Goal: Transaction & Acquisition: Purchase product/service

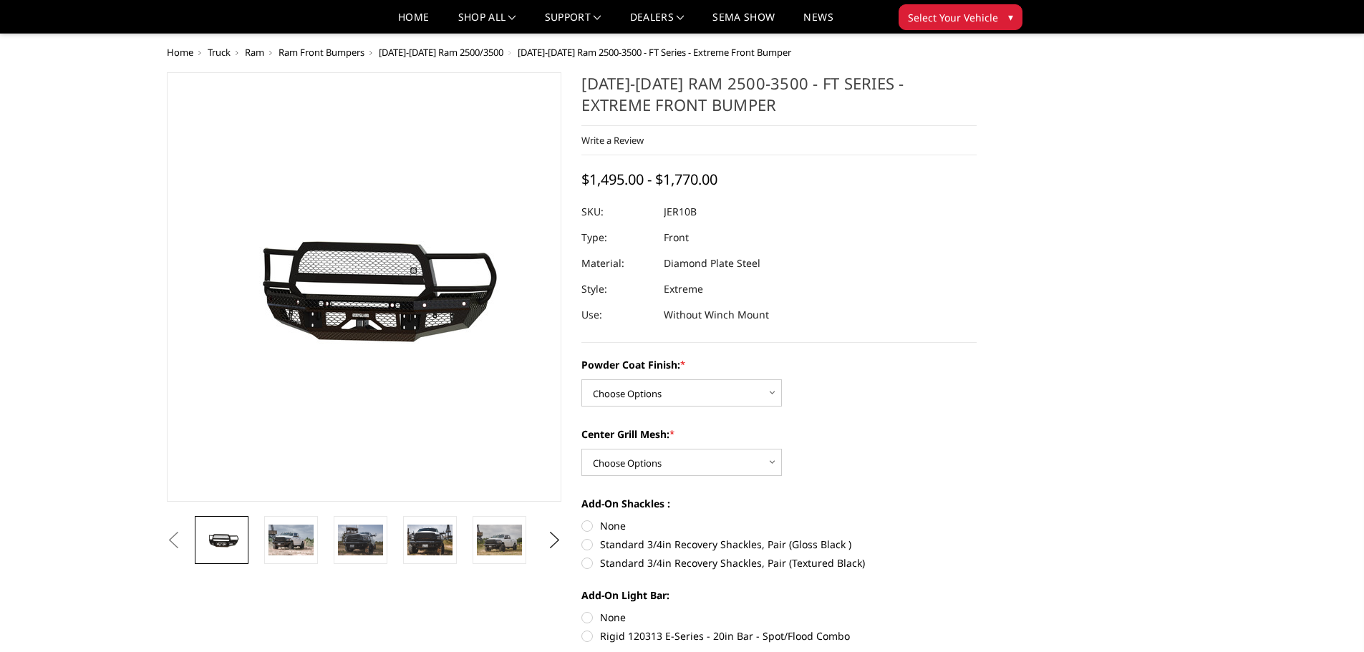
scroll to position [143, 0]
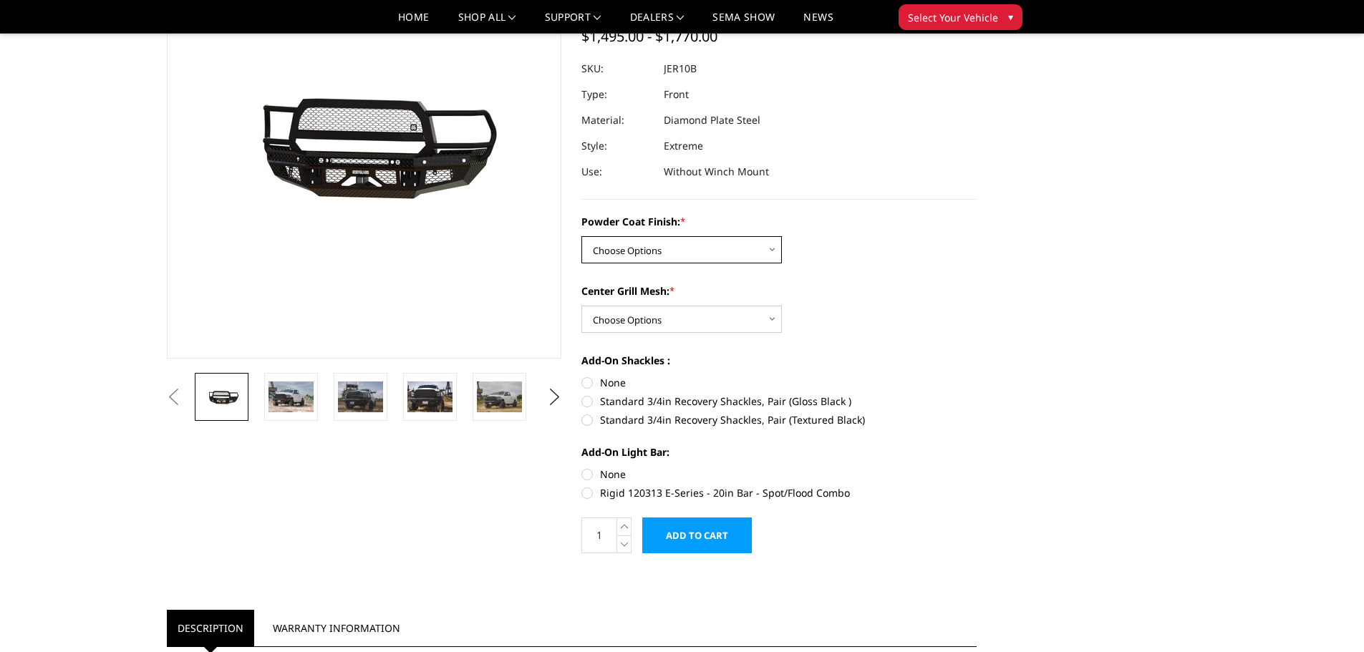
click at [718, 246] on select "Choose Options Bare Metal Gloss Black Powder Coat Textured Black Powder Coat" at bounding box center [681, 249] width 200 height 27
select select "3230"
click at [581, 236] on select "Choose Options Bare Metal Gloss Black Powder Coat Textured Black Powder Coat" at bounding box center [681, 249] width 200 height 27
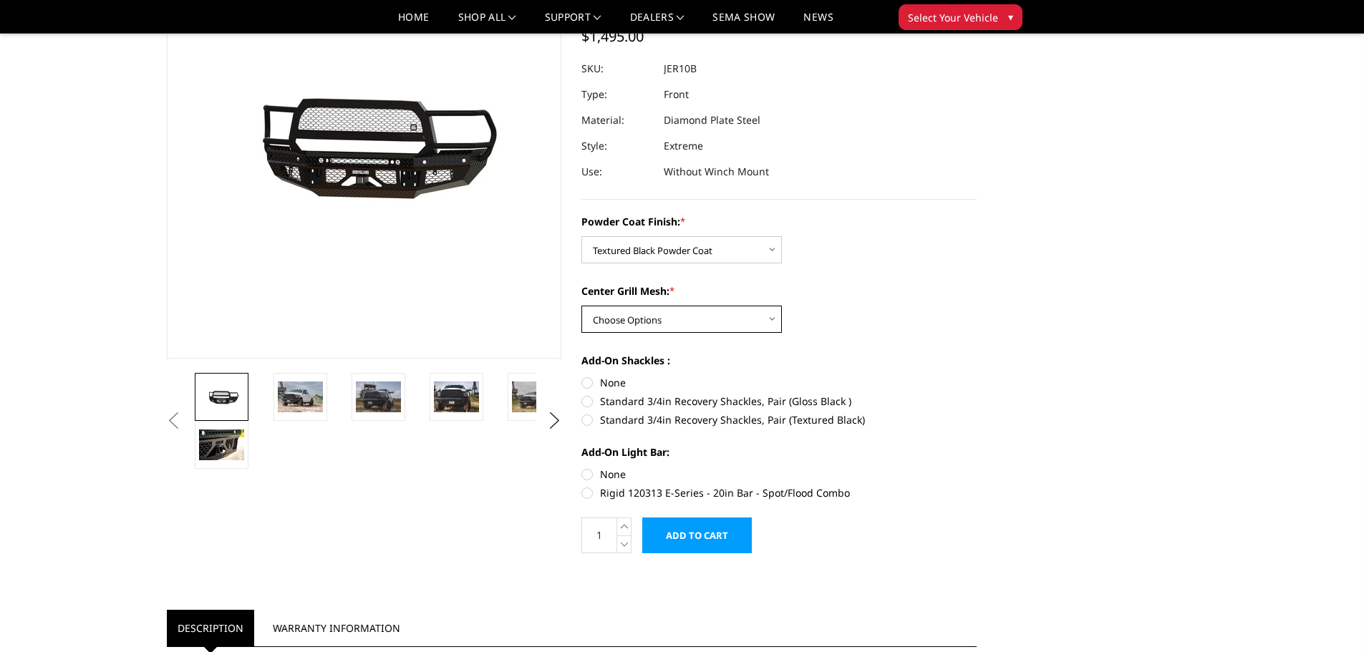
click at [704, 328] on select "Choose Options WITH Expanded Metal in Center Grill WITHOUT Expanded Metal in Ce…" at bounding box center [681, 319] width 200 height 27
select select "3231"
click at [581, 306] on select "Choose Options WITH Expanded Metal in Center Grill WITHOUT Expanded Metal in Ce…" at bounding box center [681, 319] width 200 height 27
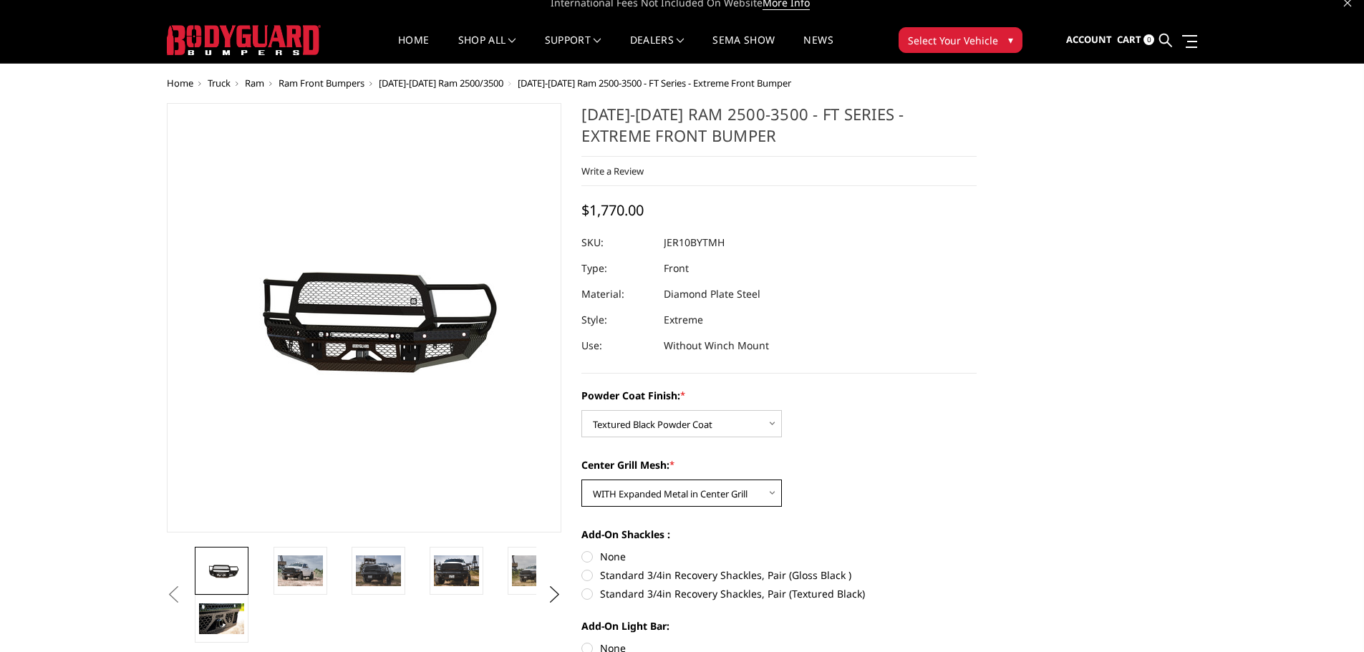
scroll to position [0, 0]
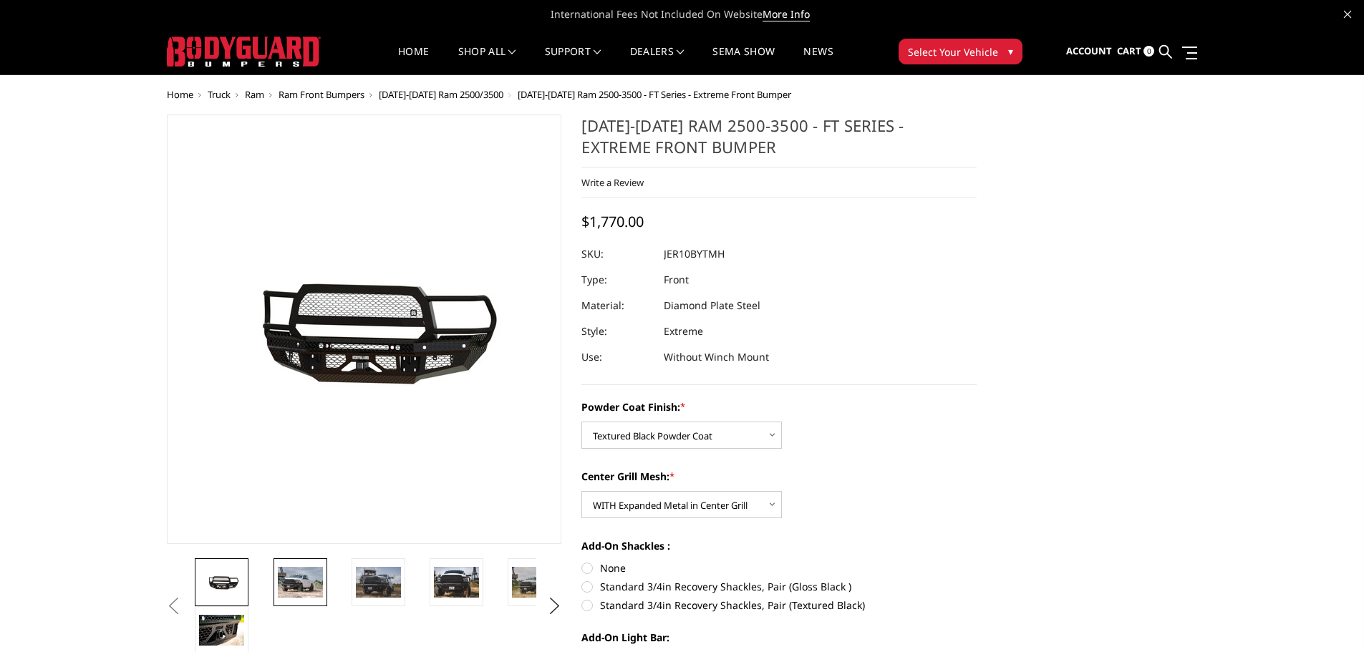
click at [309, 580] on img at bounding box center [300, 582] width 45 height 30
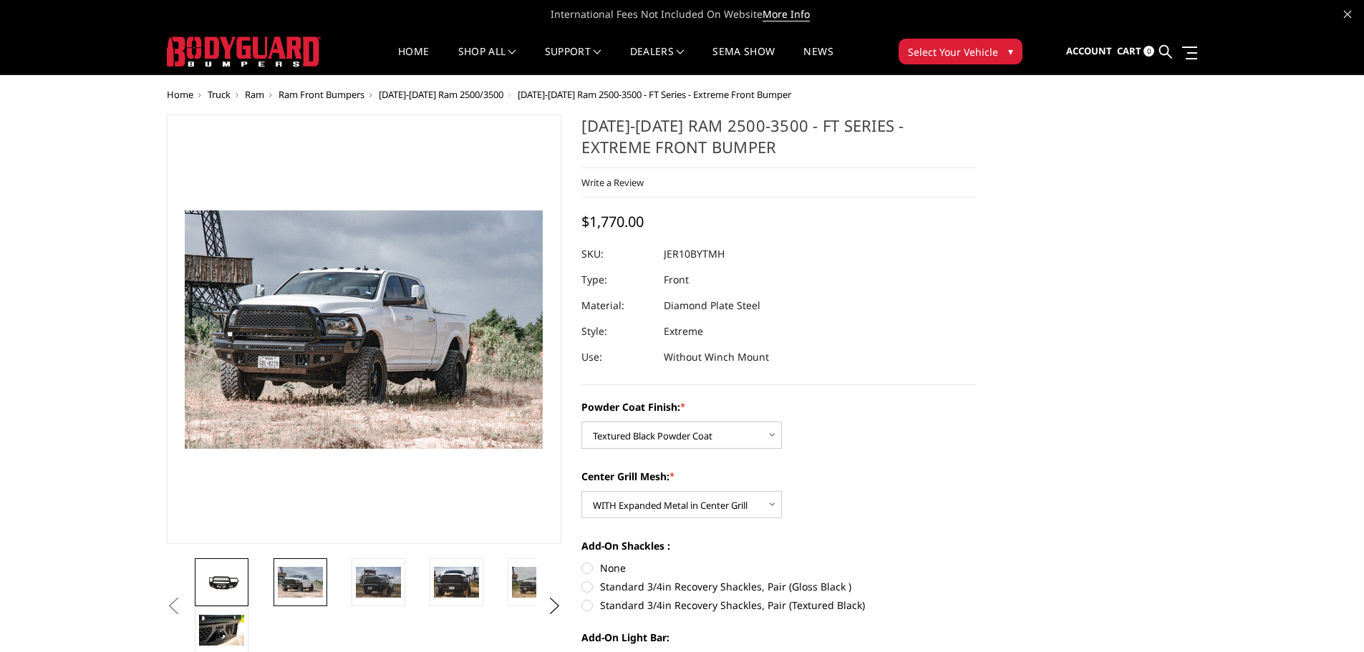
click at [235, 588] on img at bounding box center [221, 582] width 45 height 20
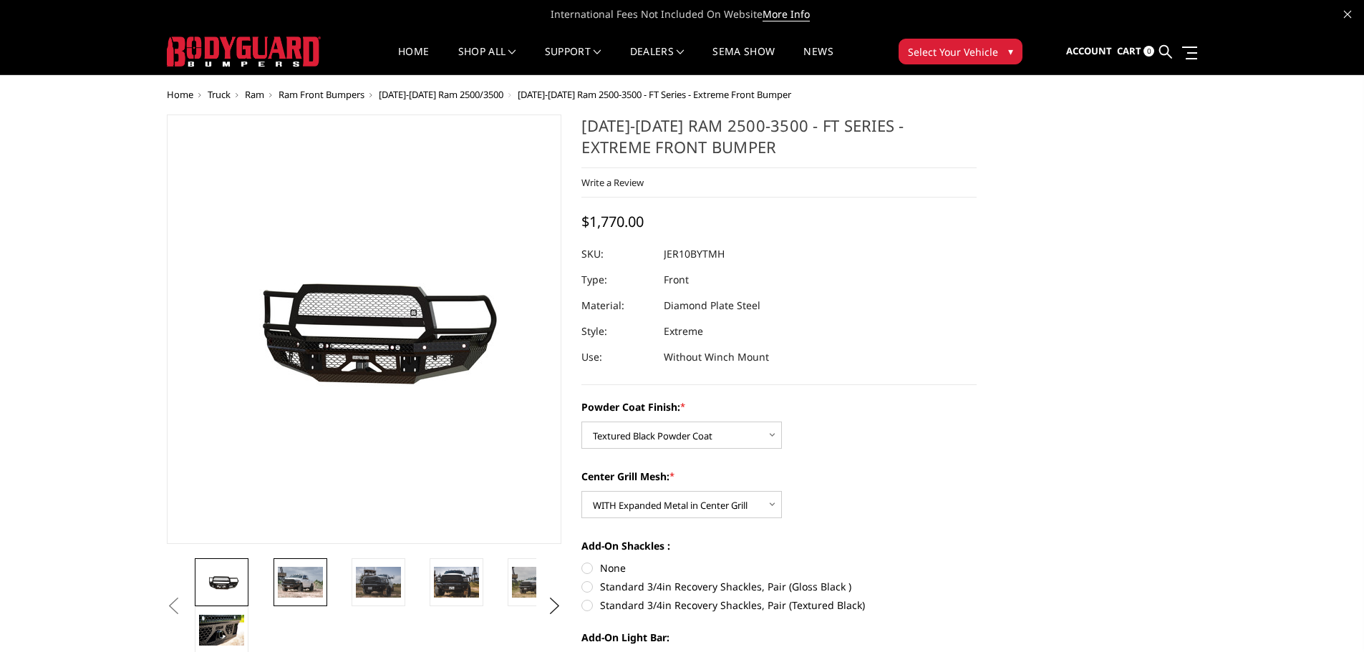
click at [289, 581] on img at bounding box center [300, 582] width 45 height 30
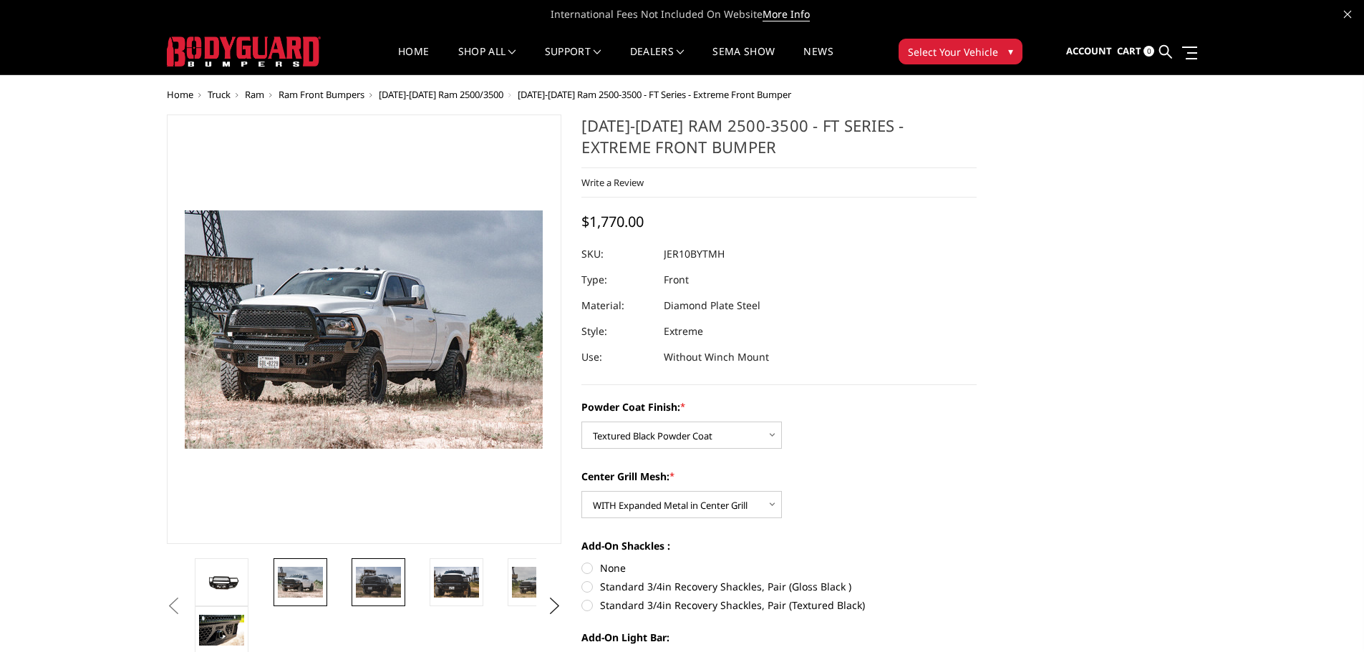
click at [376, 587] on img at bounding box center [378, 582] width 45 height 30
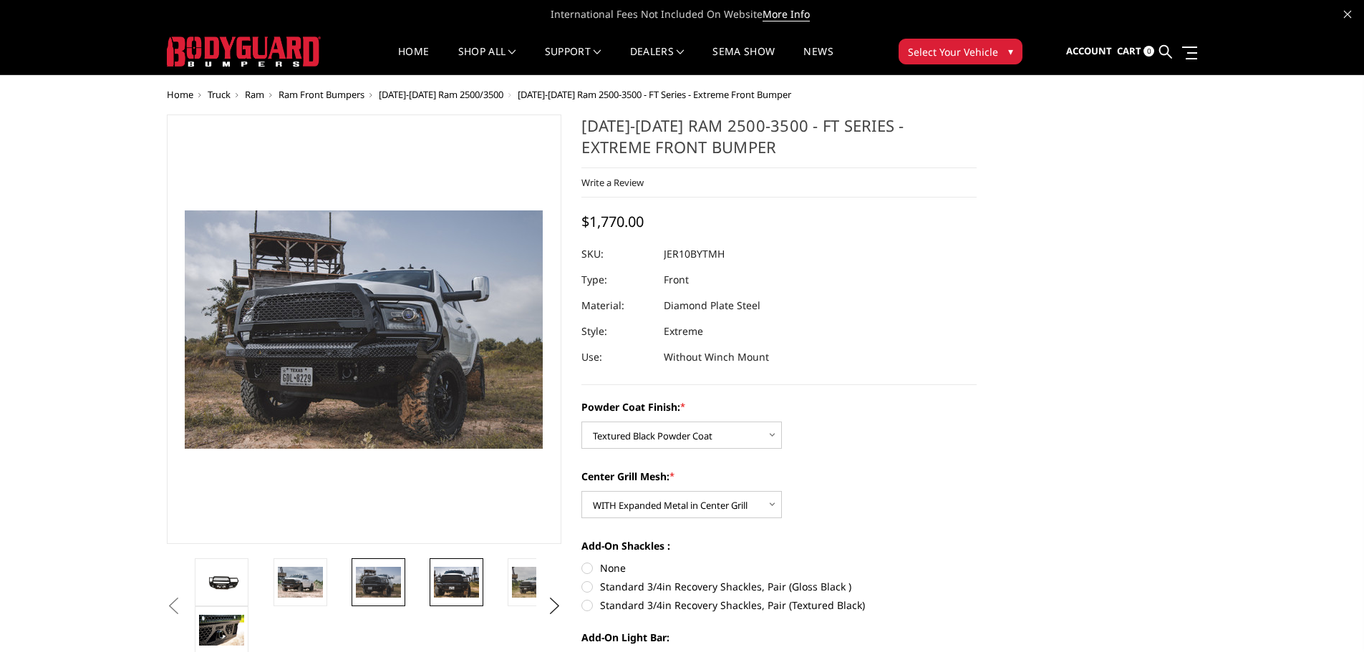
click at [445, 581] on img at bounding box center [456, 582] width 45 height 30
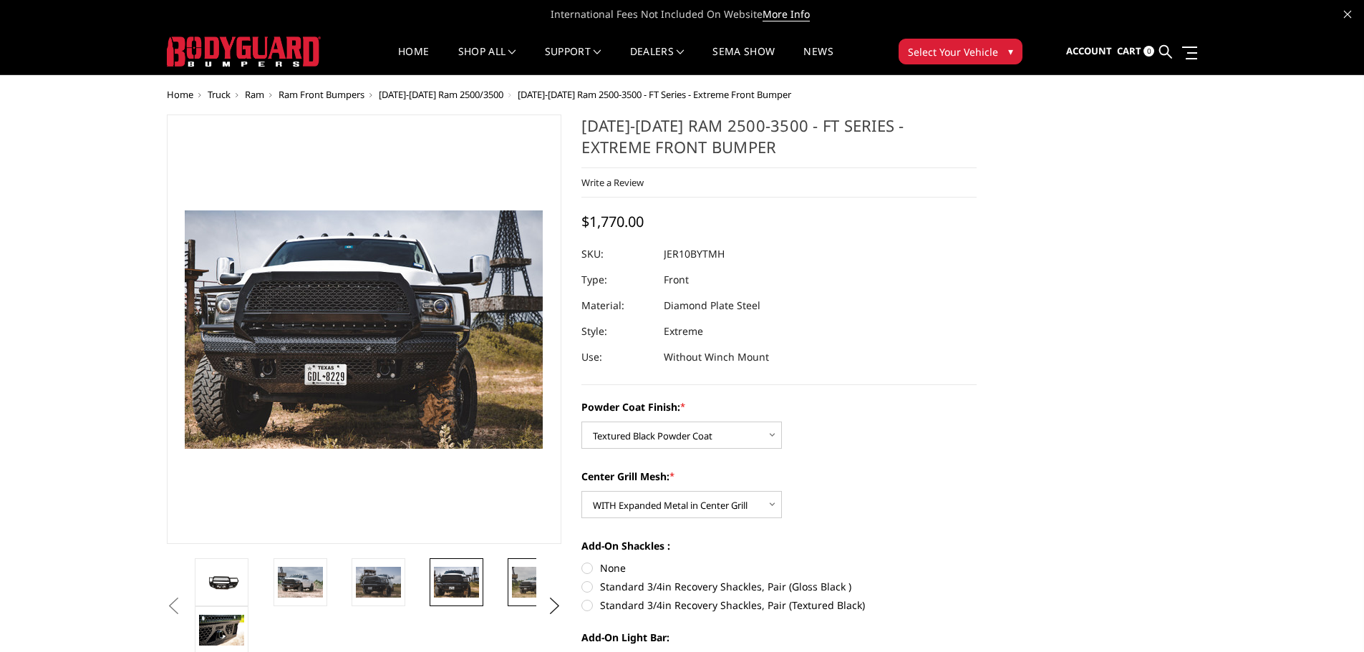
click at [514, 573] on img at bounding box center [534, 582] width 45 height 30
